Goal: Task Accomplishment & Management: Manage account settings

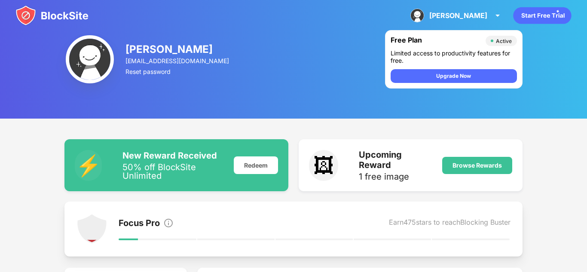
click at [69, 13] on img at bounding box center [51, 15] width 73 height 21
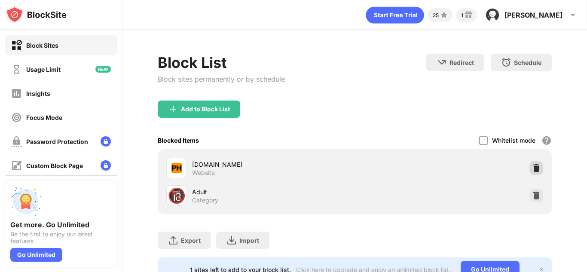
click at [538, 161] on div at bounding box center [536, 168] width 14 height 14
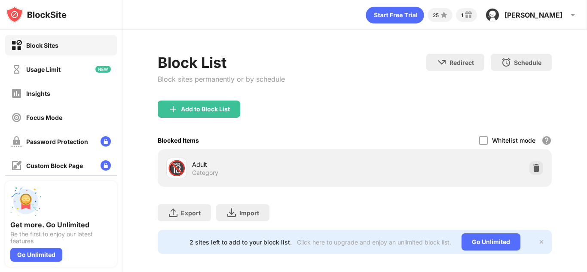
click at [538, 165] on img at bounding box center [536, 168] width 9 height 9
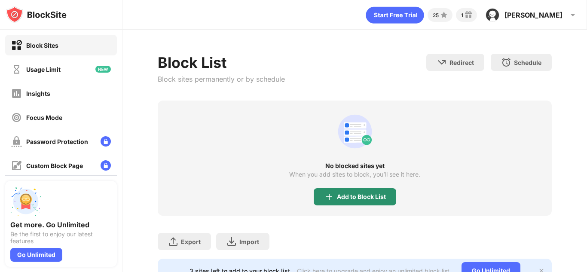
click at [349, 202] on div "Add to Block List" at bounding box center [355, 196] width 83 height 17
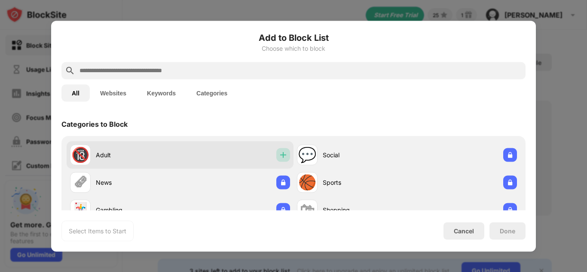
click at [276, 156] on div at bounding box center [283, 155] width 14 height 14
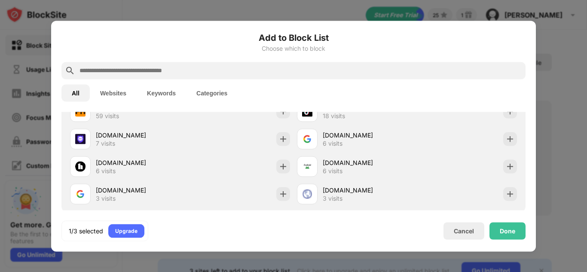
scroll to position [370, 0]
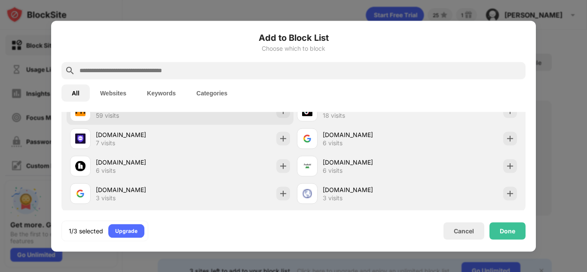
click at [212, 115] on div "[DOMAIN_NAME] 59 visits" at bounding box center [180, 111] width 227 height 28
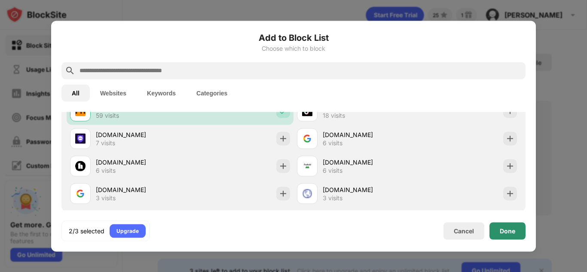
click at [511, 231] on div "Done" at bounding box center [507, 230] width 15 height 7
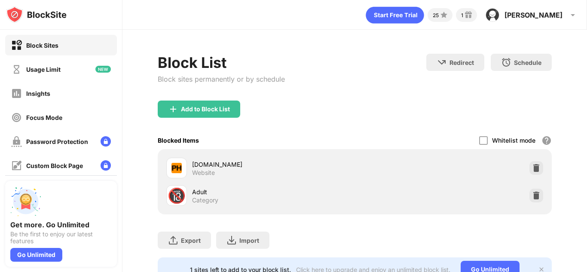
scroll to position [384, 0]
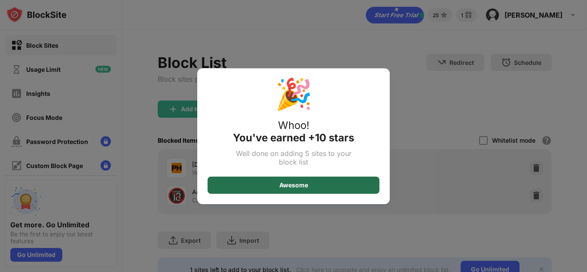
click at [343, 183] on div "Awesome" at bounding box center [294, 185] width 172 height 17
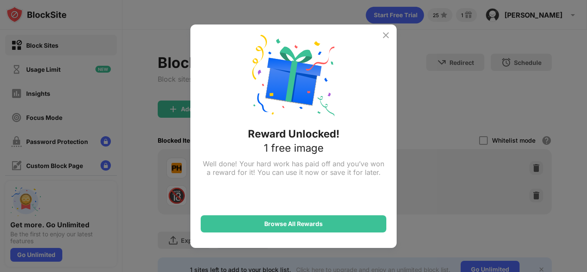
click at [391, 37] on div "Reward Unlocked! 1 free image Well done! Your hard work has paid off and you’ve…" at bounding box center [293, 135] width 206 height 223
click at [384, 37] on img at bounding box center [386, 35] width 10 height 10
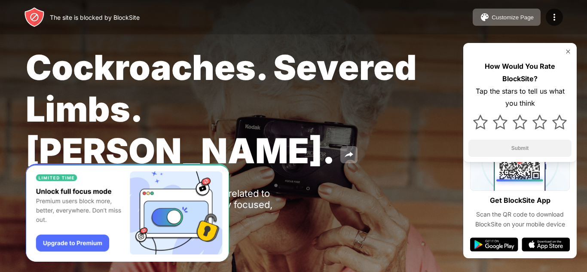
click at [37, 18] on img at bounding box center [34, 17] width 21 height 21
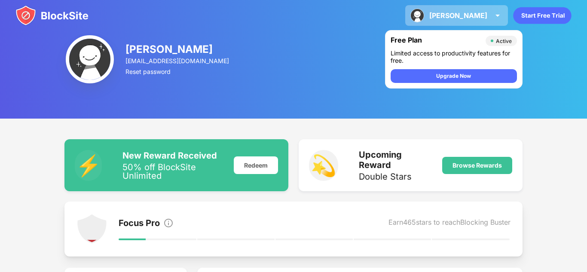
click at [495, 18] on img at bounding box center [497, 15] width 10 height 10
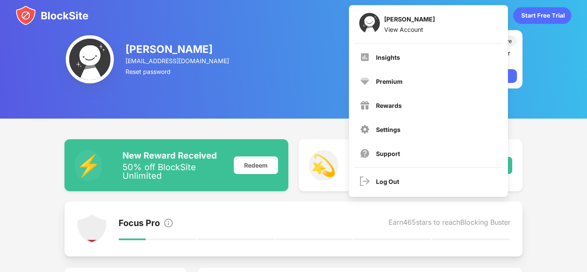
click at [198, 60] on div "Noah Eakes neakes31@gmail.com Reset password Free Plan Active Limited access to…" at bounding box center [293, 59] width 587 height 119
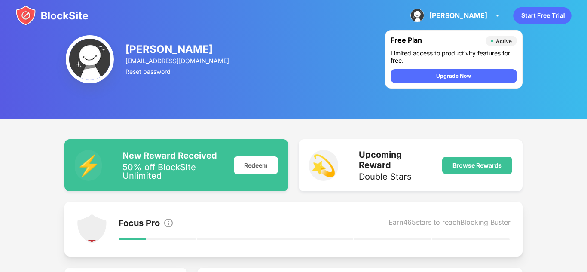
click at [56, 18] on img at bounding box center [51, 15] width 73 height 21
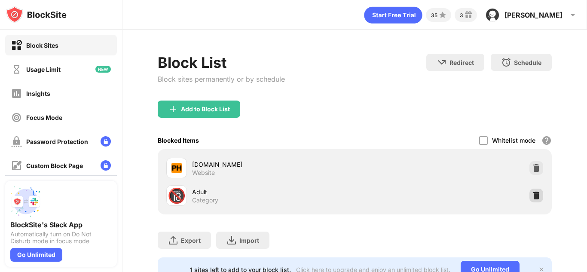
click at [537, 196] on img at bounding box center [536, 195] width 9 height 9
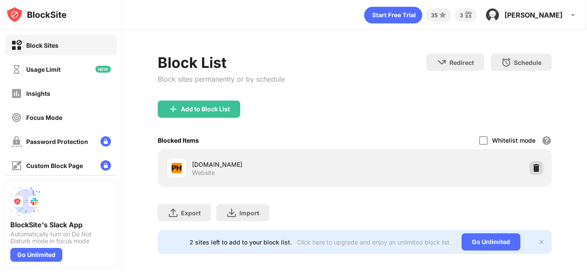
click at [537, 167] on img at bounding box center [536, 168] width 9 height 9
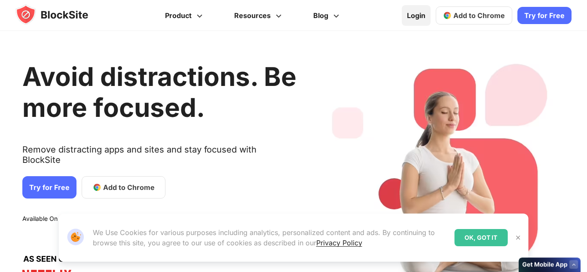
click at [425, 18] on link "Login" at bounding box center [416, 15] width 29 height 21
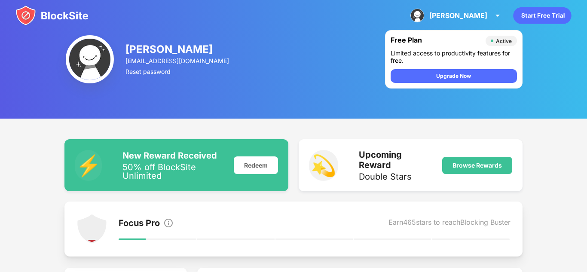
click at [59, 19] on img at bounding box center [51, 15] width 73 height 21
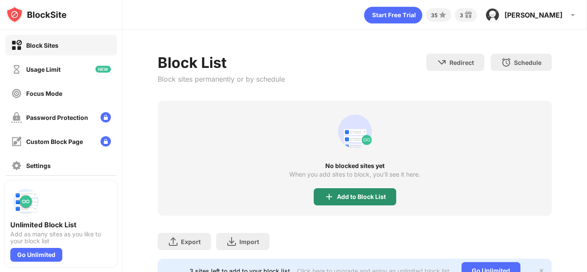
click at [346, 189] on div "Add to Block List" at bounding box center [355, 196] width 83 height 17
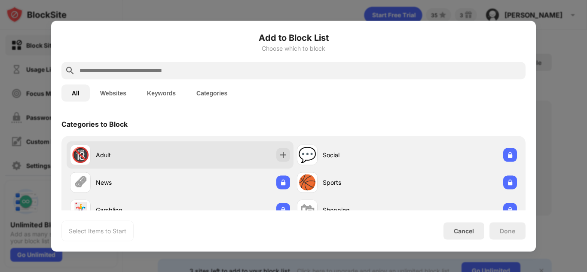
click at [239, 162] on div "🔞 Adult" at bounding box center [180, 155] width 227 height 28
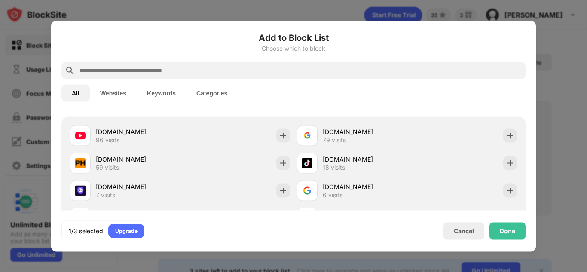
scroll to position [323, 0]
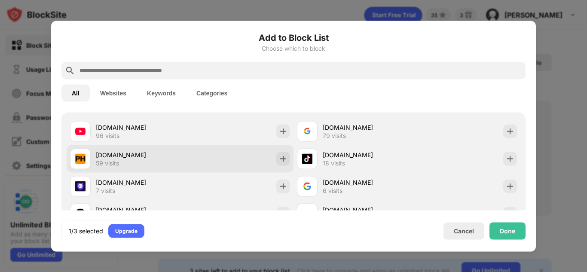
click at [226, 165] on div "[DOMAIN_NAME] 59 visits" at bounding box center [180, 159] width 227 height 28
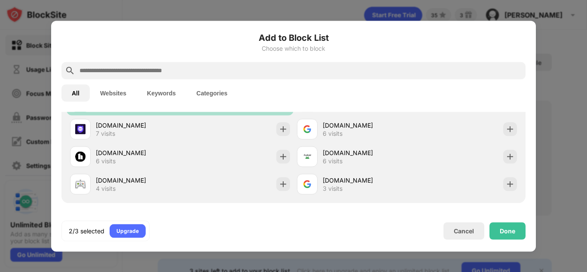
scroll to position [382, 0]
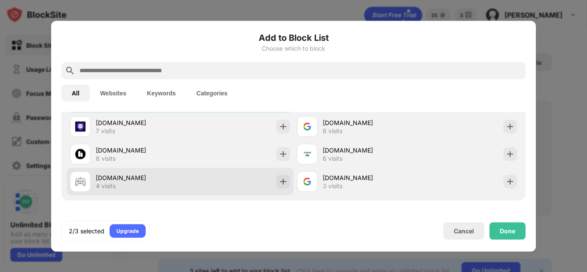
click at [173, 178] on div "[DOMAIN_NAME]" at bounding box center [138, 177] width 84 height 9
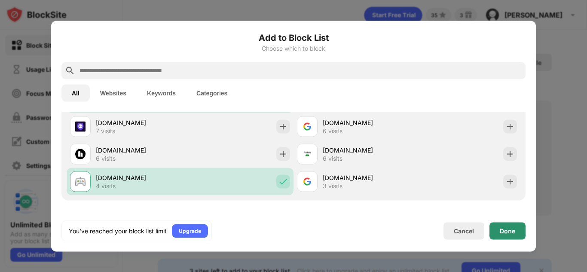
click at [496, 228] on div "Done" at bounding box center [507, 230] width 36 height 17
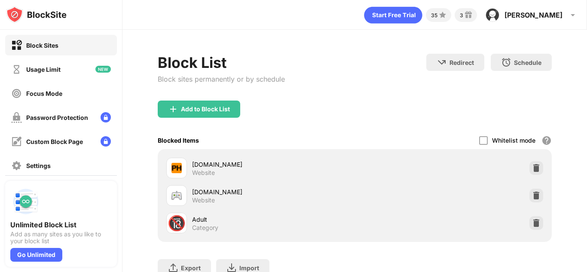
scroll to position [396, 0]
